Goal: Find contact information: Find contact information

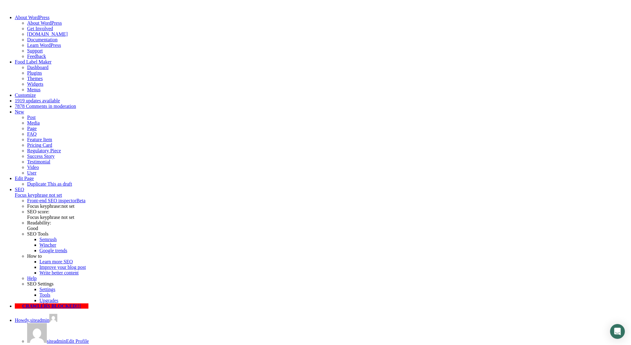
click at [32, 59] on link "Food Label Maker" at bounding box center [33, 61] width 37 height 5
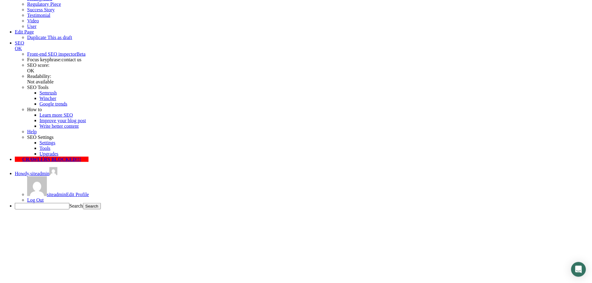
scroll to position [94, 0]
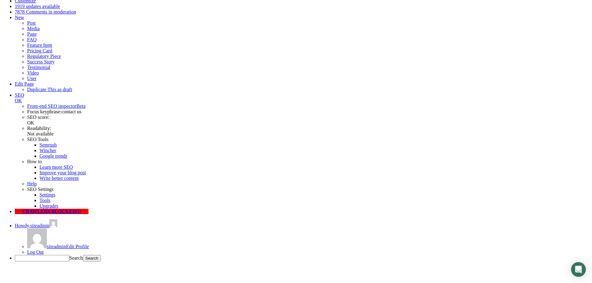
type input "12345"
drag, startPoint x: 359, startPoint y: 156, endPoint x: 321, endPoint y: 153, distance: 37.7
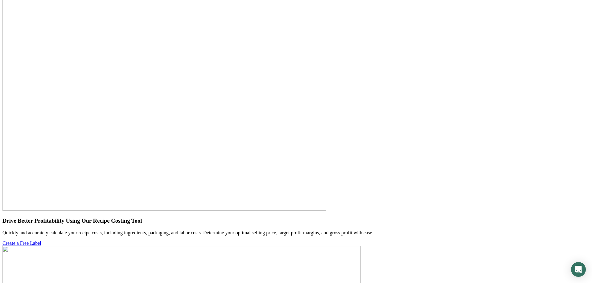
scroll to position [2220, 0]
